Goal: Check status

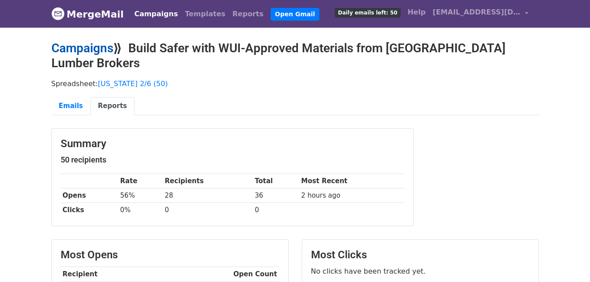
click at [91, 42] on link "Campaigns" at bounding box center [82, 48] width 62 height 14
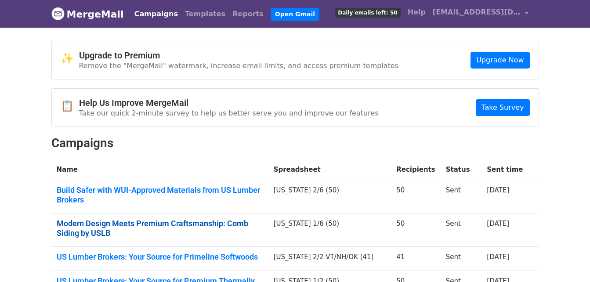
click at [177, 219] on link "Modern Design Meets Premium Craftsmanship: Comb Siding by USLB" at bounding box center [160, 228] width 206 height 19
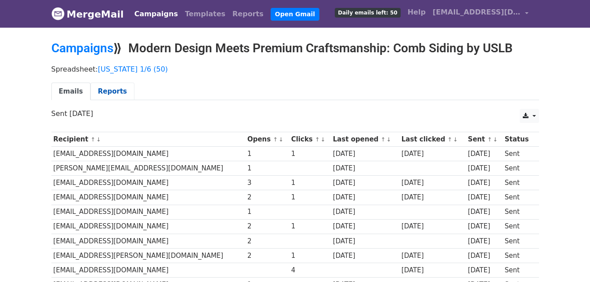
click at [118, 95] on link "Reports" at bounding box center [112, 92] width 44 height 18
